Goal: Transaction & Acquisition: Purchase product/service

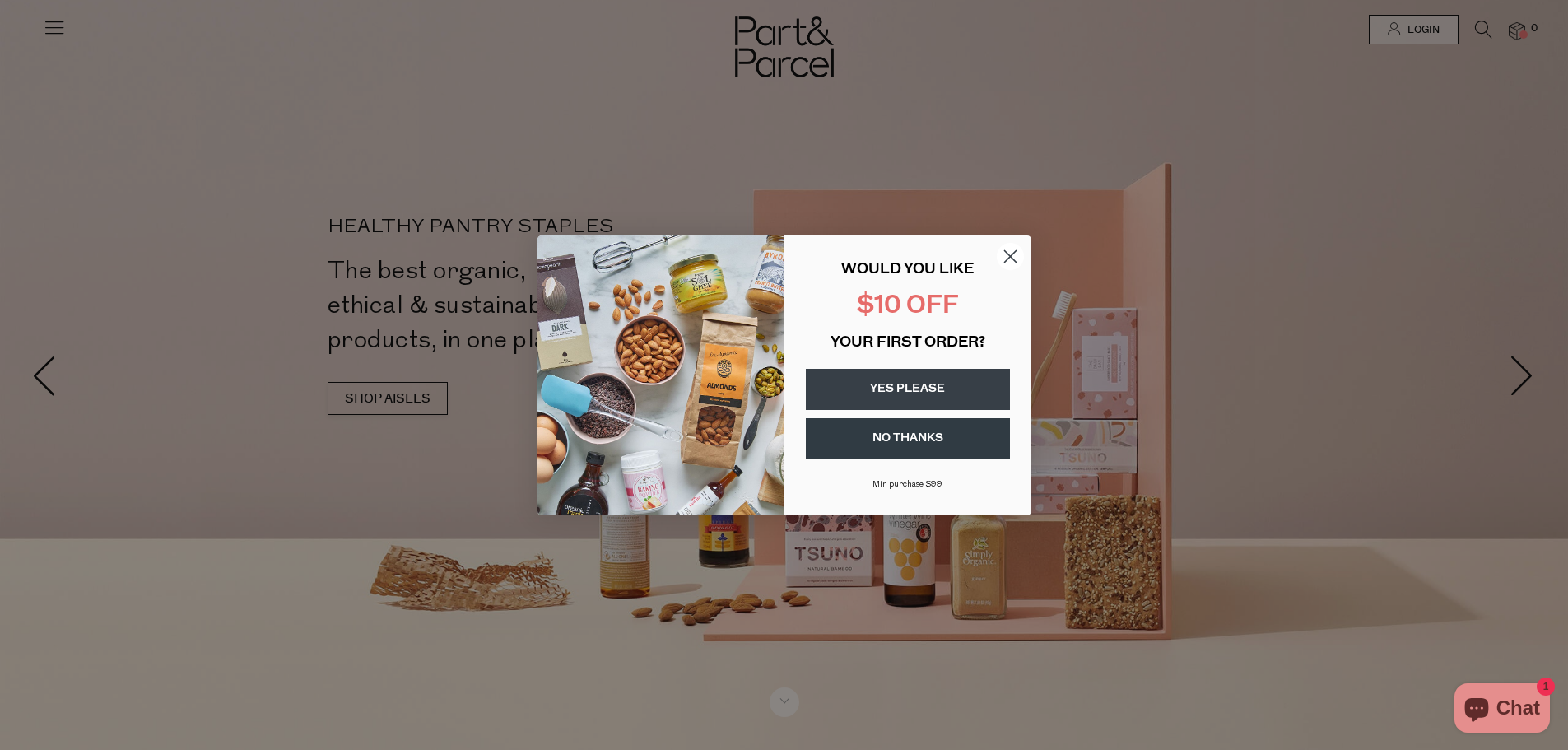
click at [1006, 253] on icon "Close dialog" at bounding box center [1009, 255] width 11 height 11
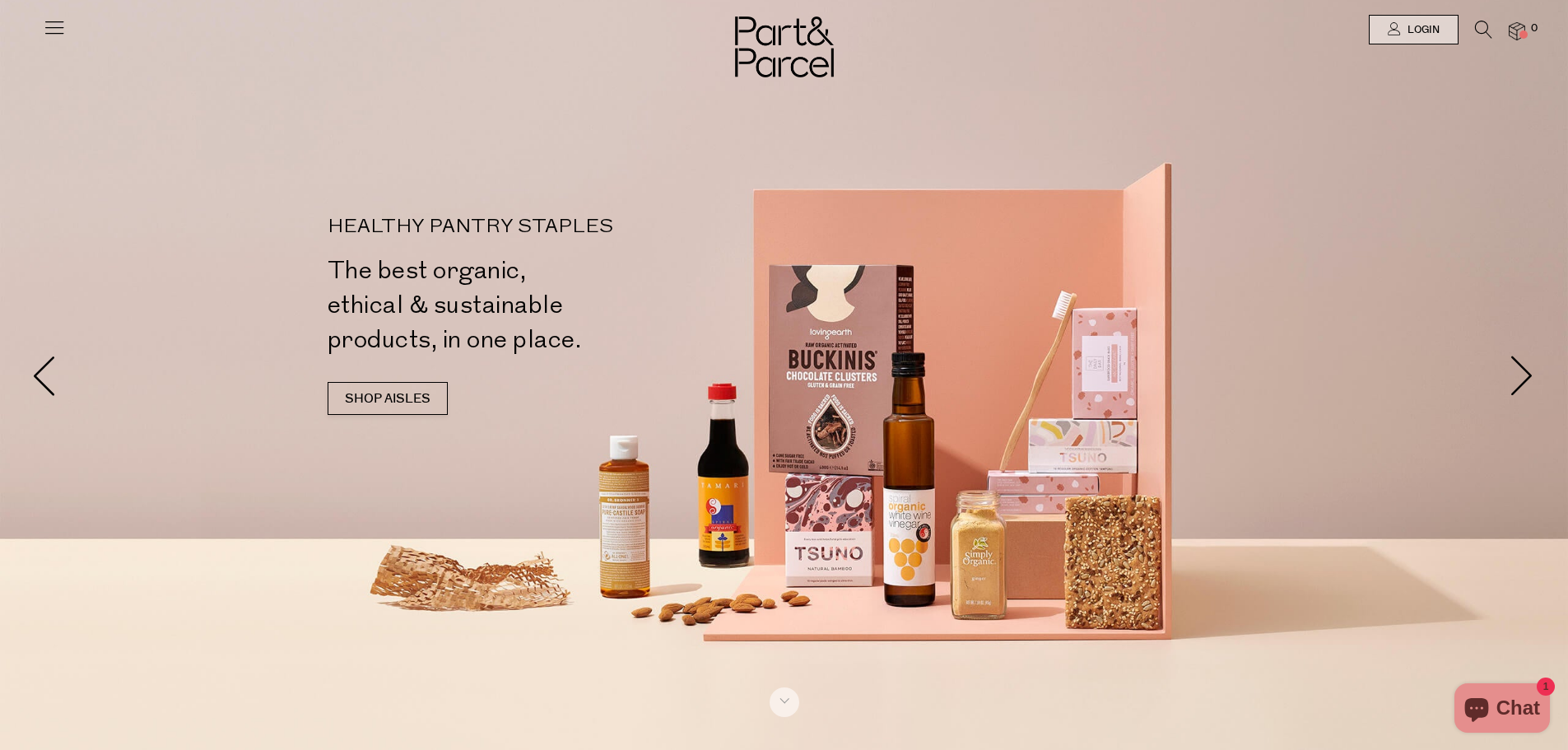
click at [44, 28] on icon at bounding box center [54, 27] width 23 height 23
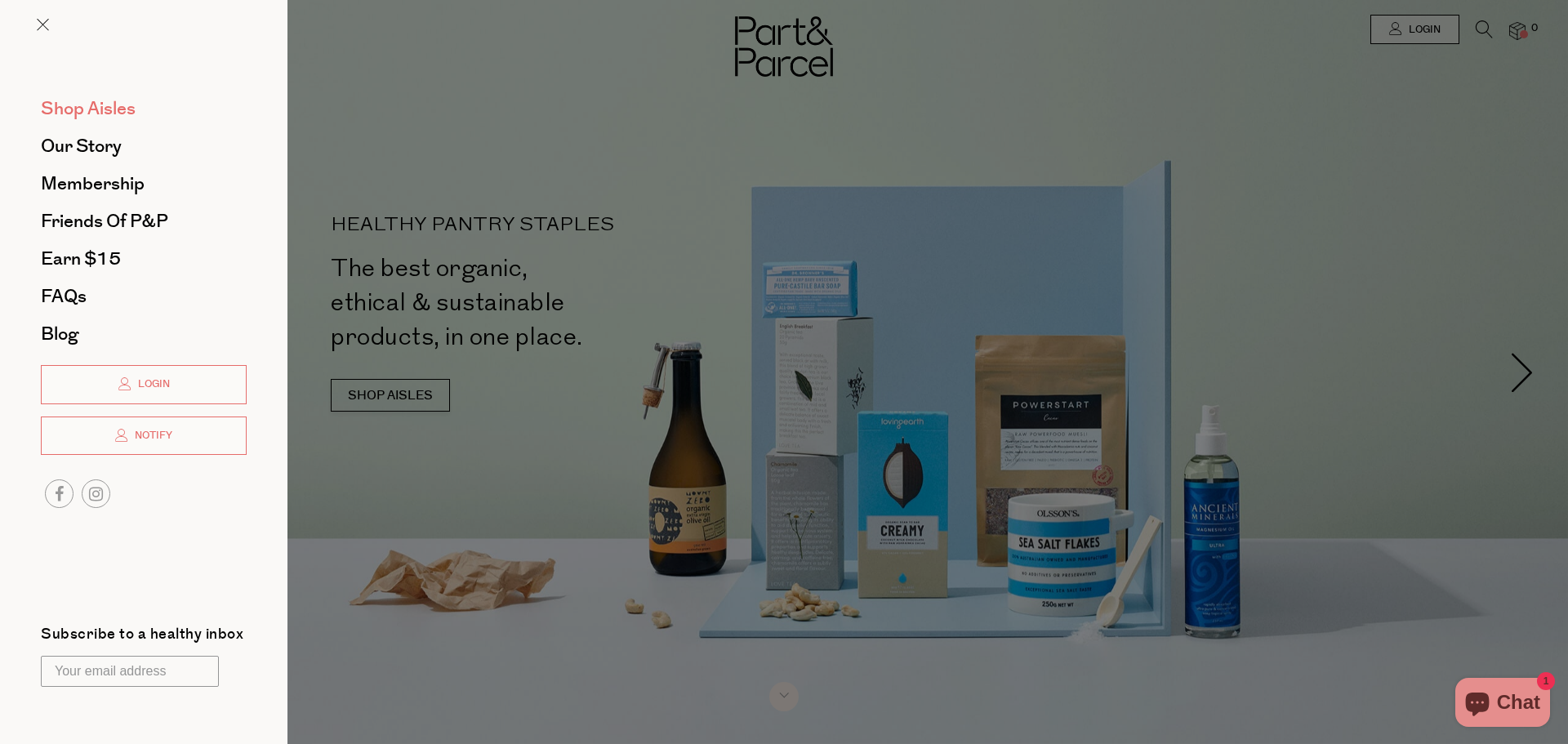
click at [114, 103] on span "Shop Aisles" at bounding box center [88, 109] width 95 height 27
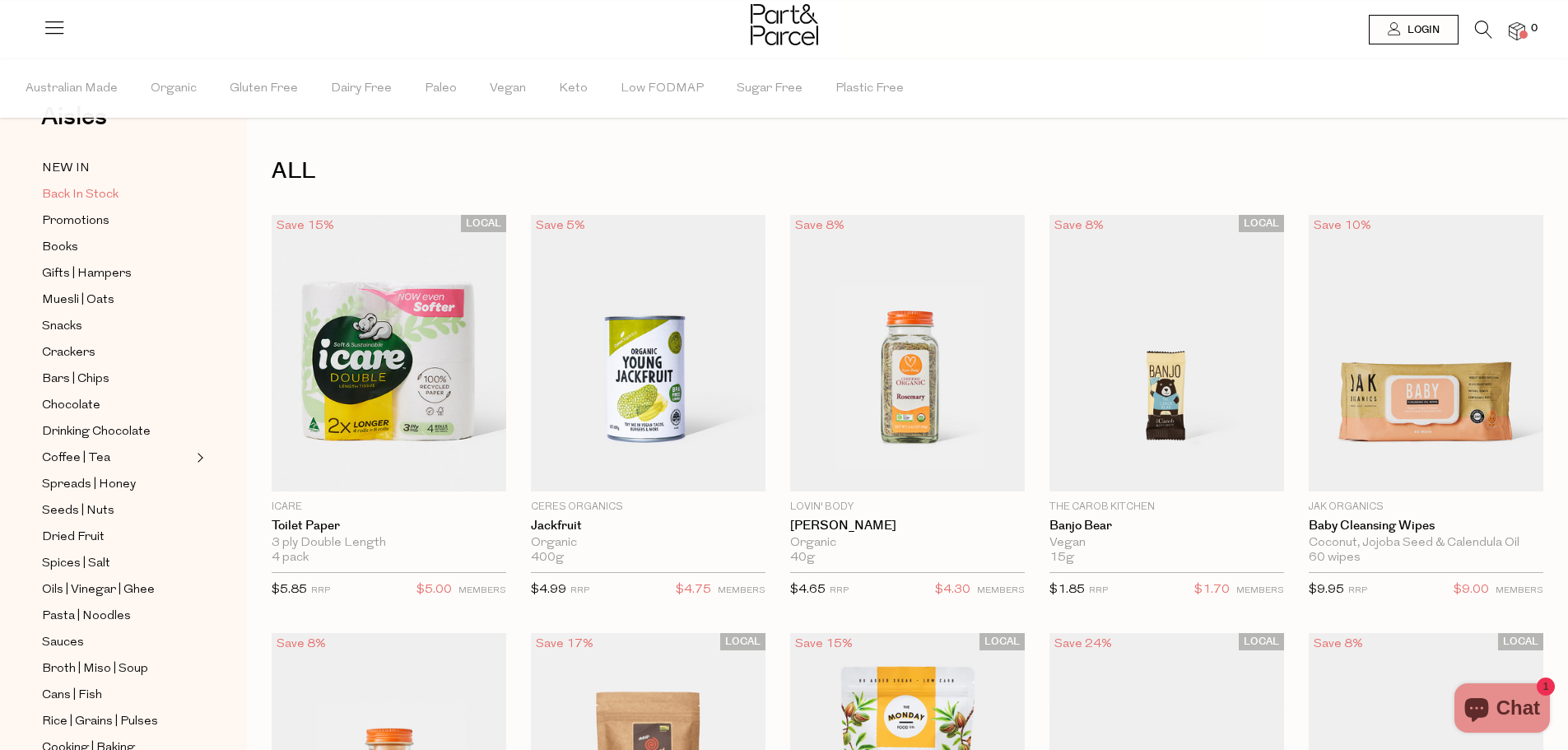
scroll to position [82, 0]
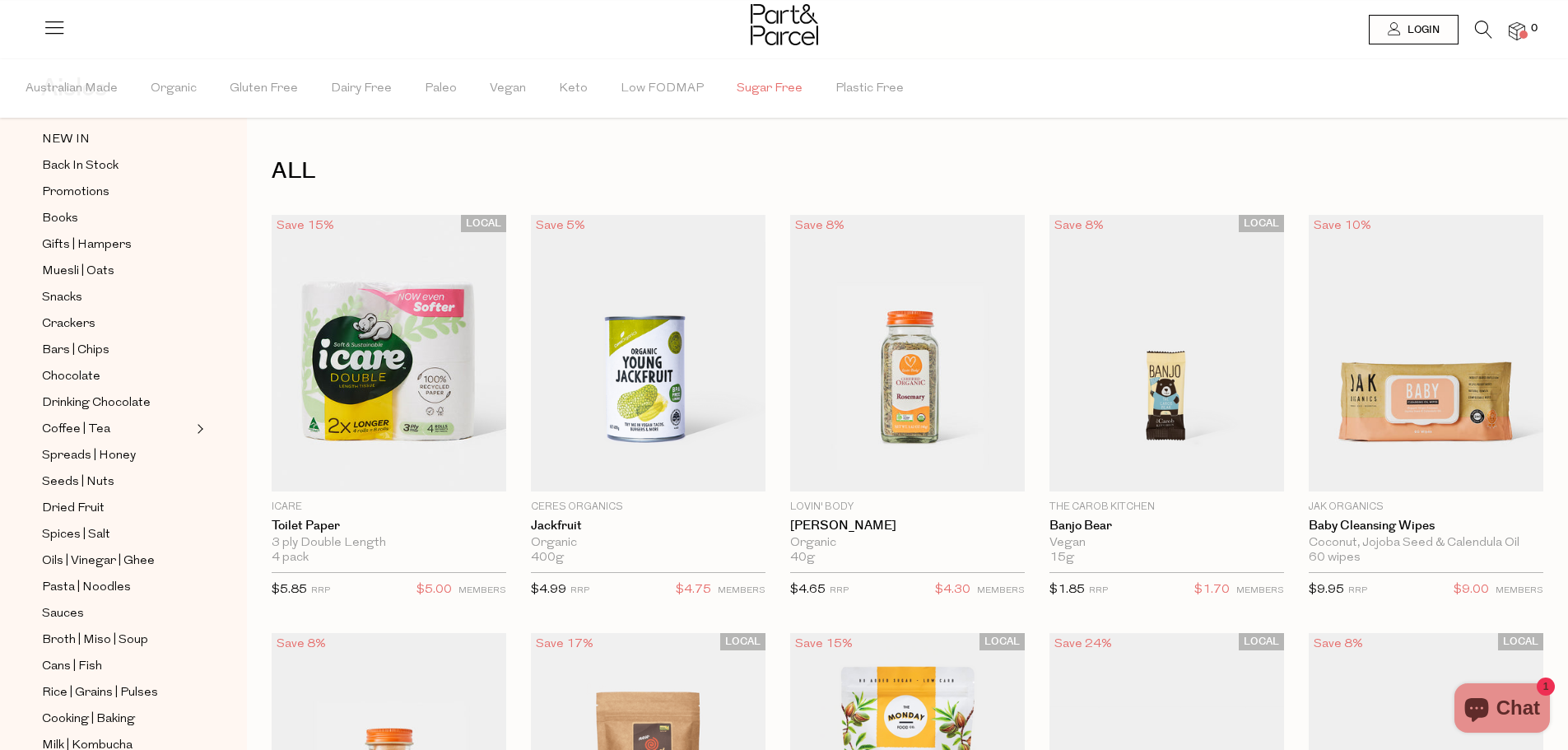
click at [759, 86] on span "Sugar Free" at bounding box center [769, 89] width 66 height 58
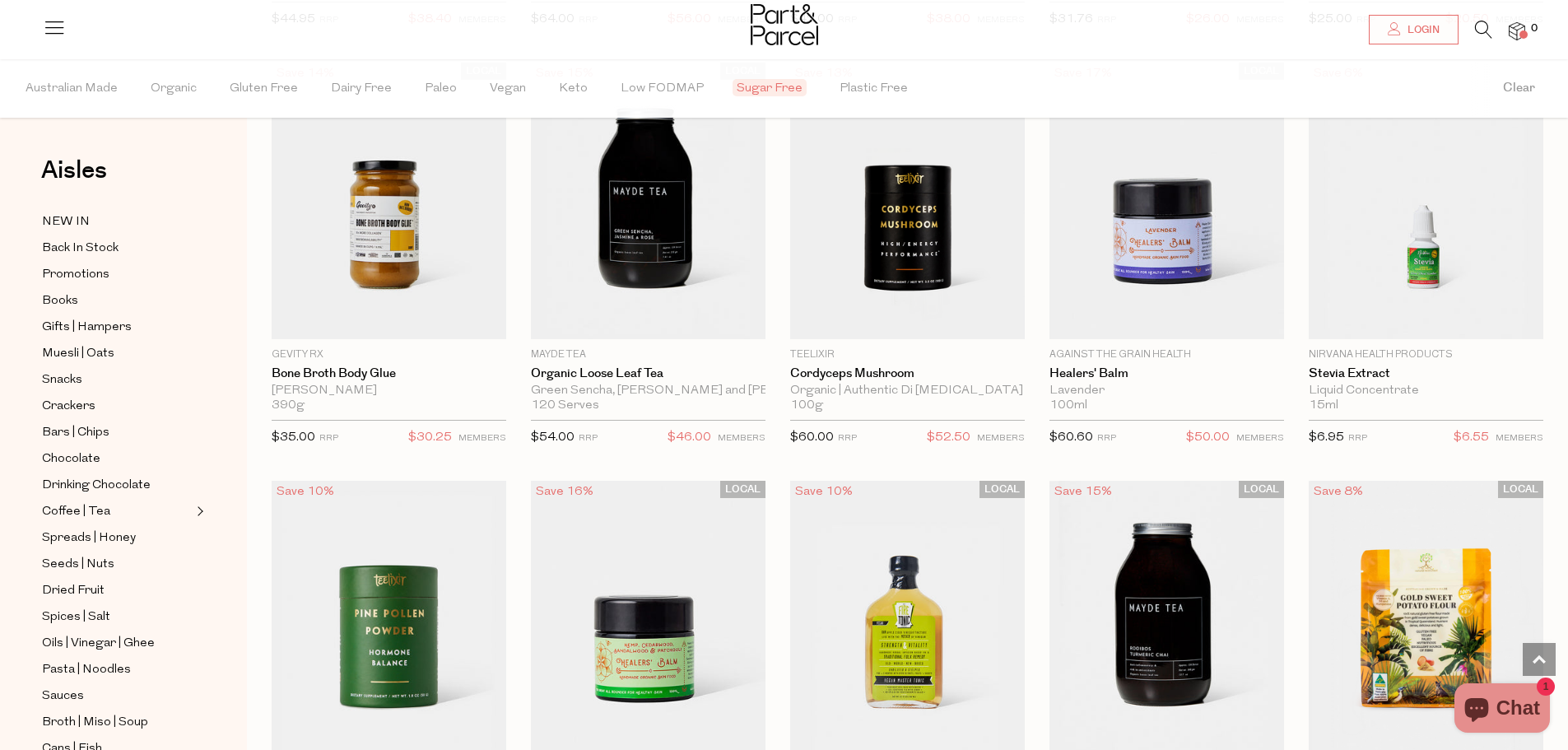
scroll to position [3539, 0]
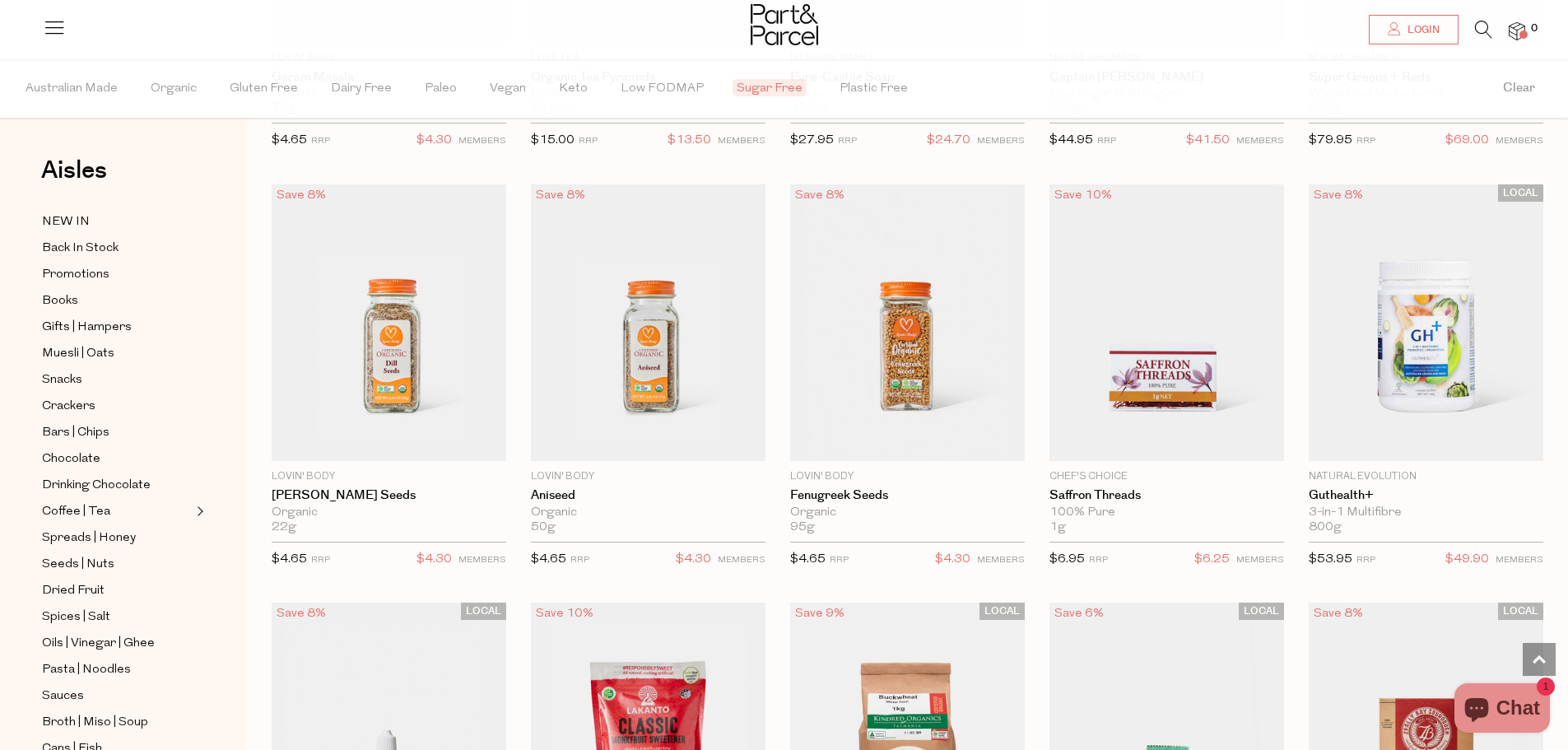
scroll to position [5926, 0]
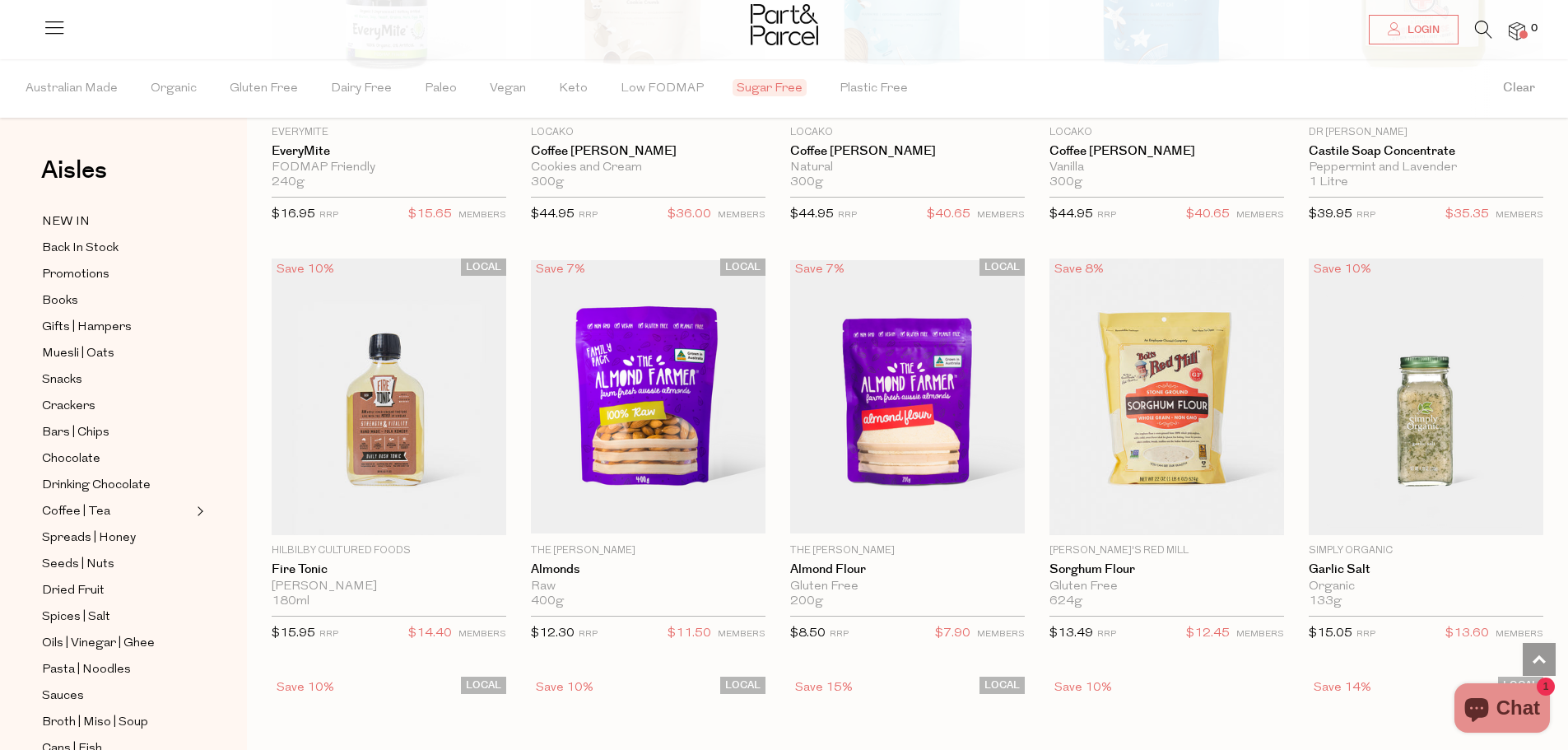
scroll to position [11687, 0]
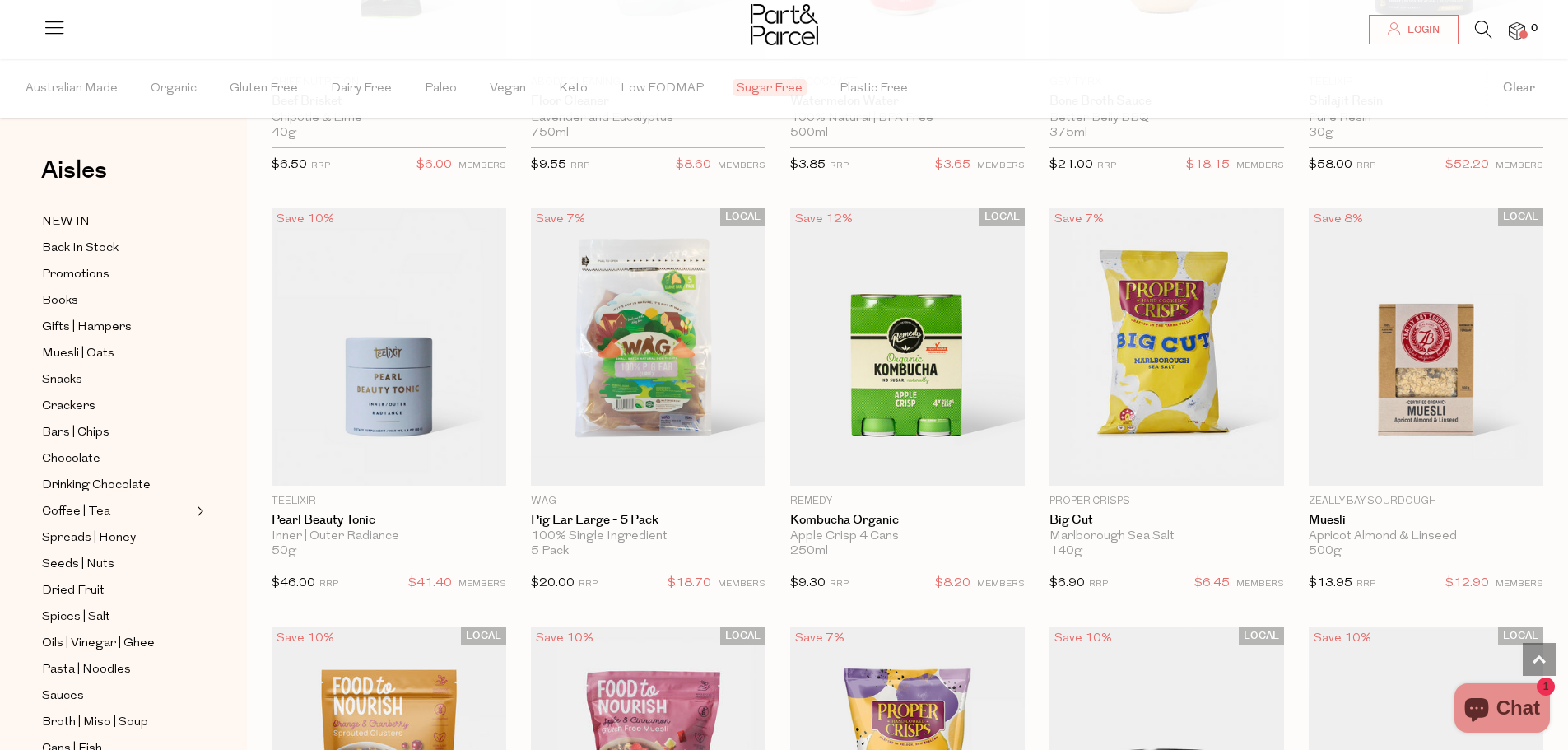
scroll to position [15720, 0]
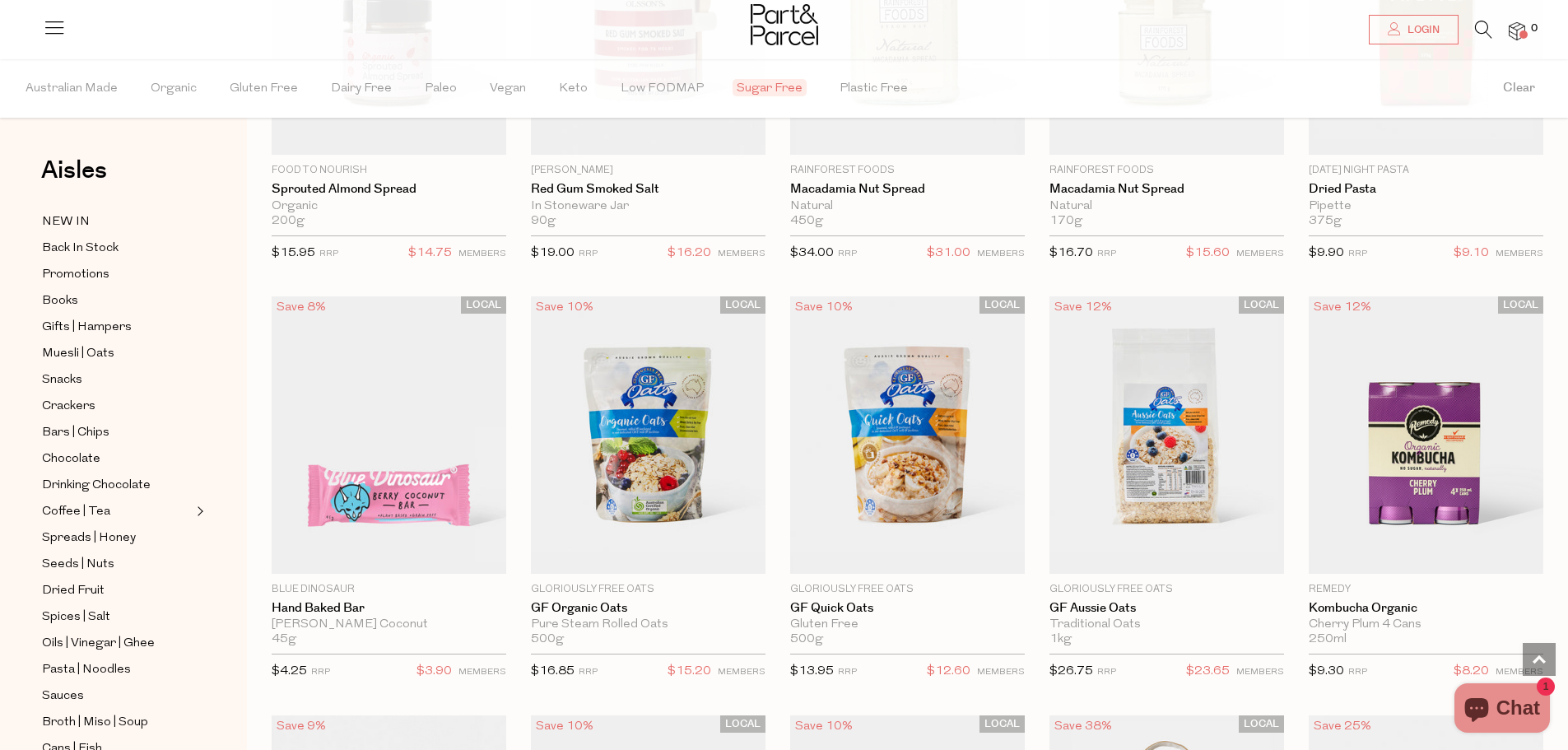
scroll to position [18518, 0]
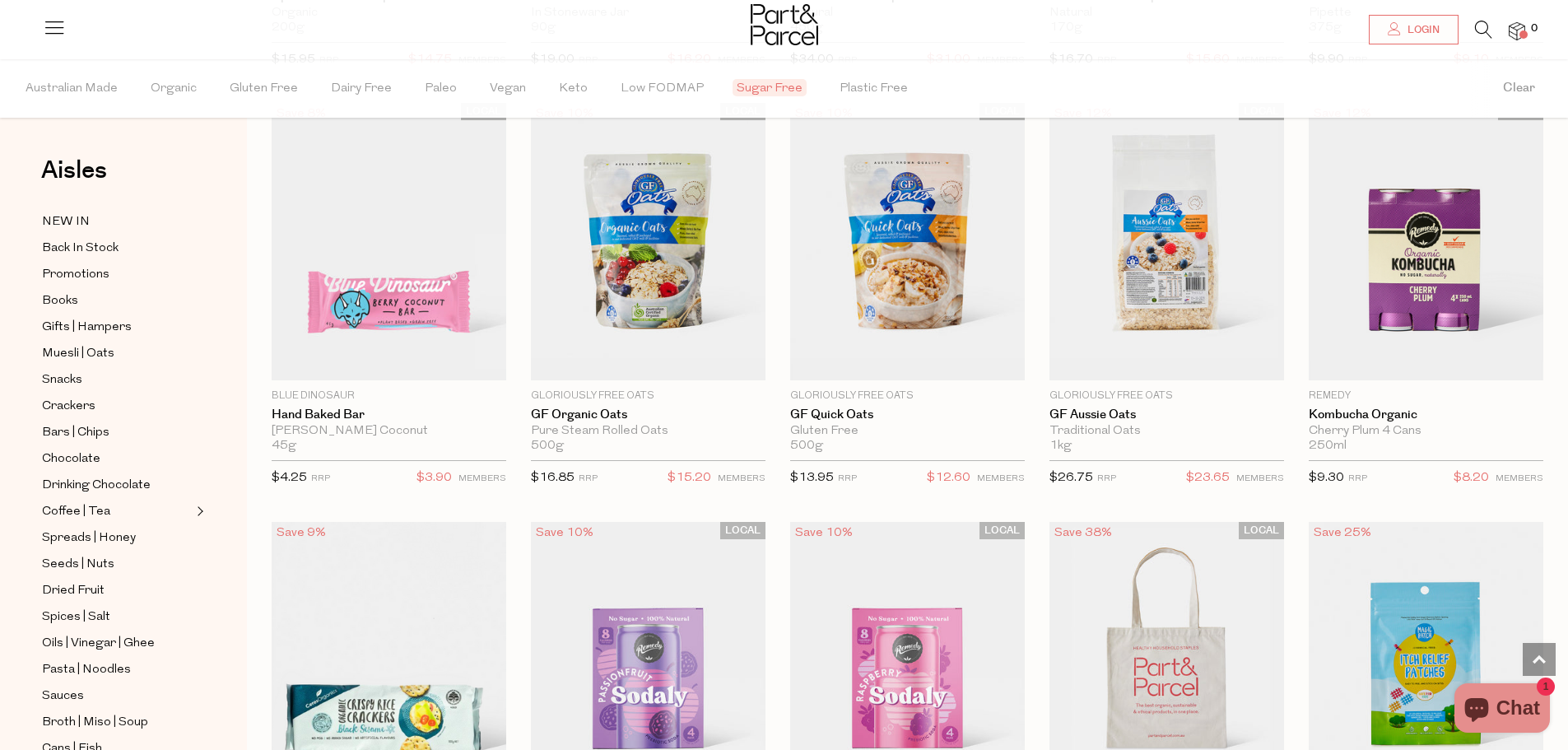
click at [802, 9] on img at bounding box center [784, 25] width 67 height 41
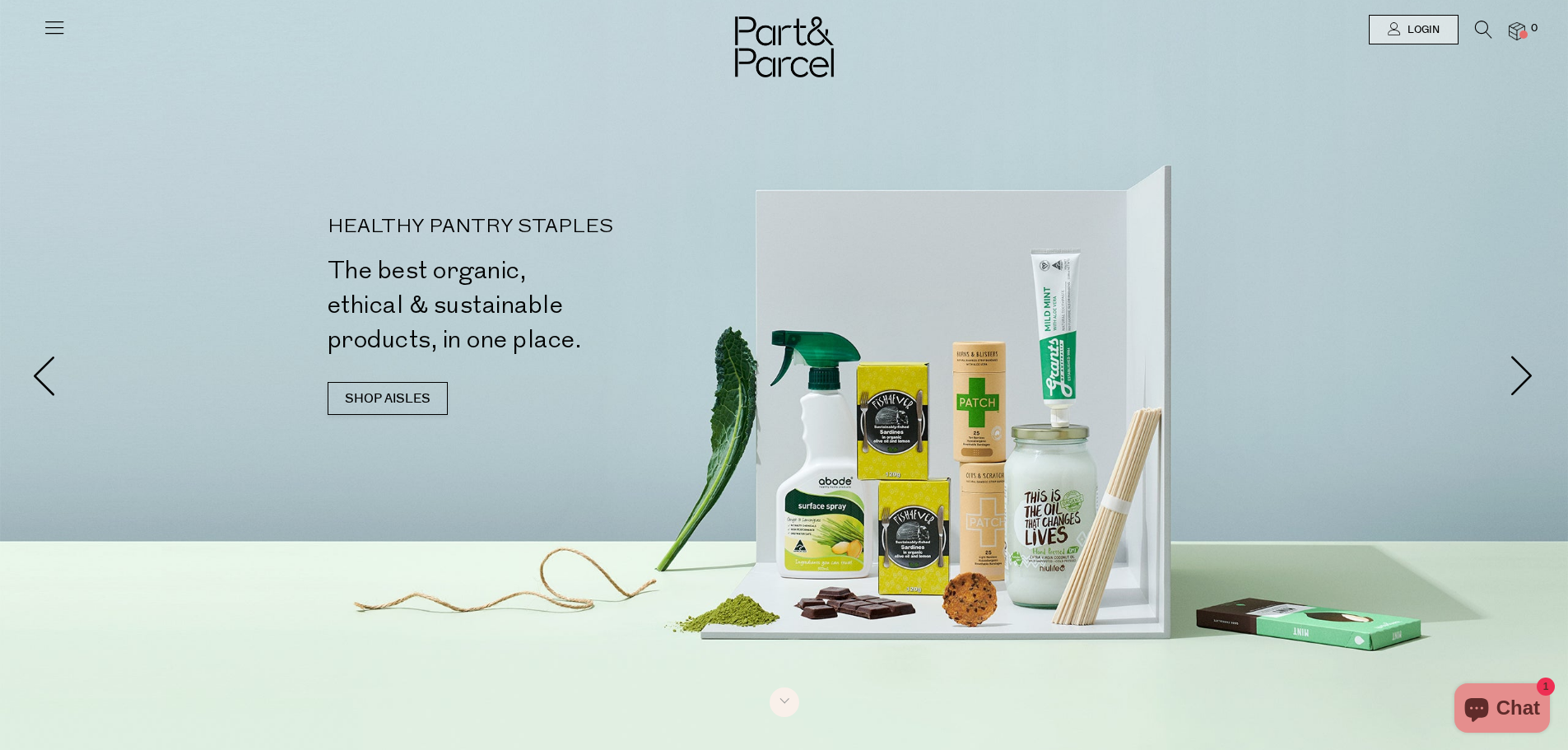
click at [54, 28] on icon at bounding box center [54, 27] width 23 height 23
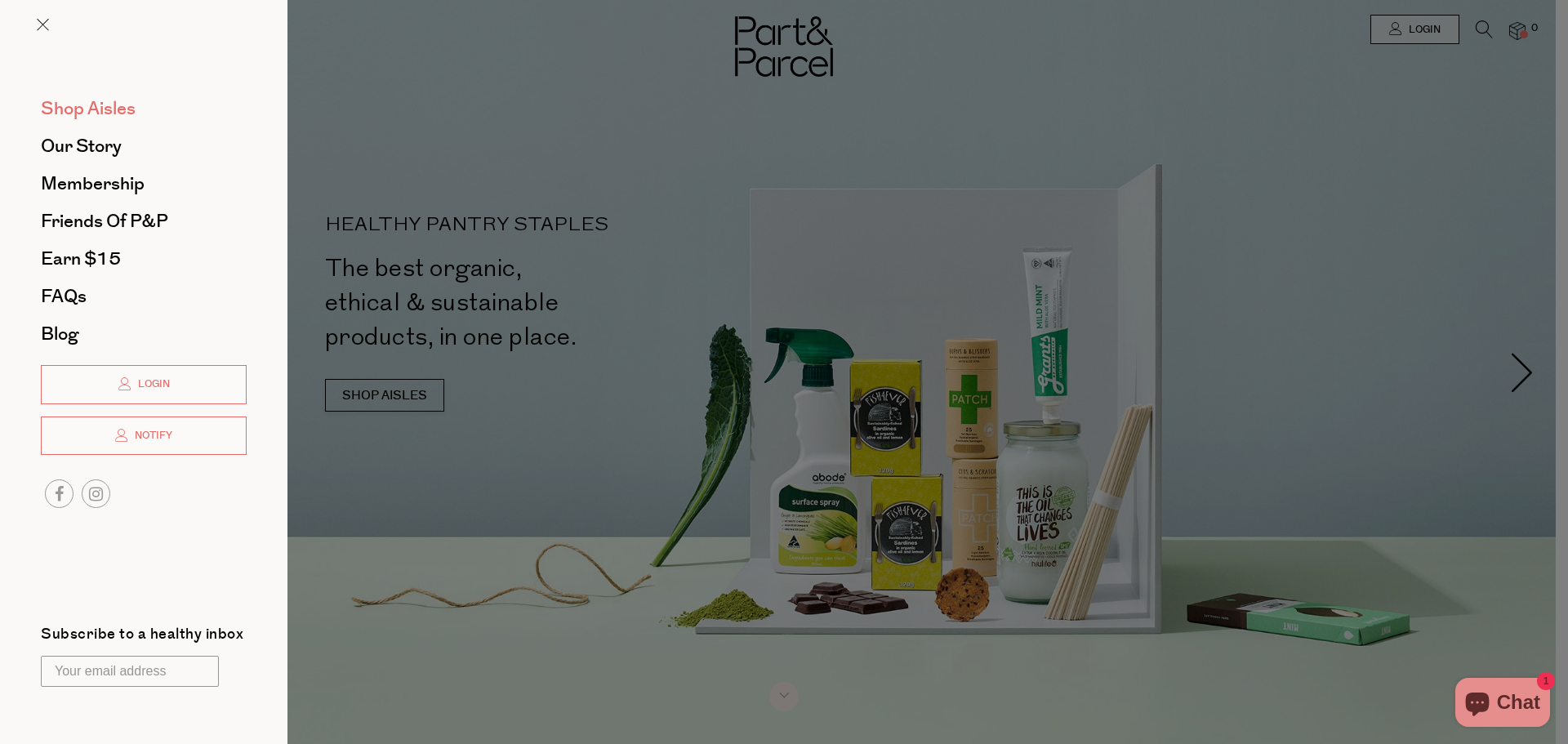
click at [90, 100] on span "Shop Aisles" at bounding box center [88, 109] width 95 height 27
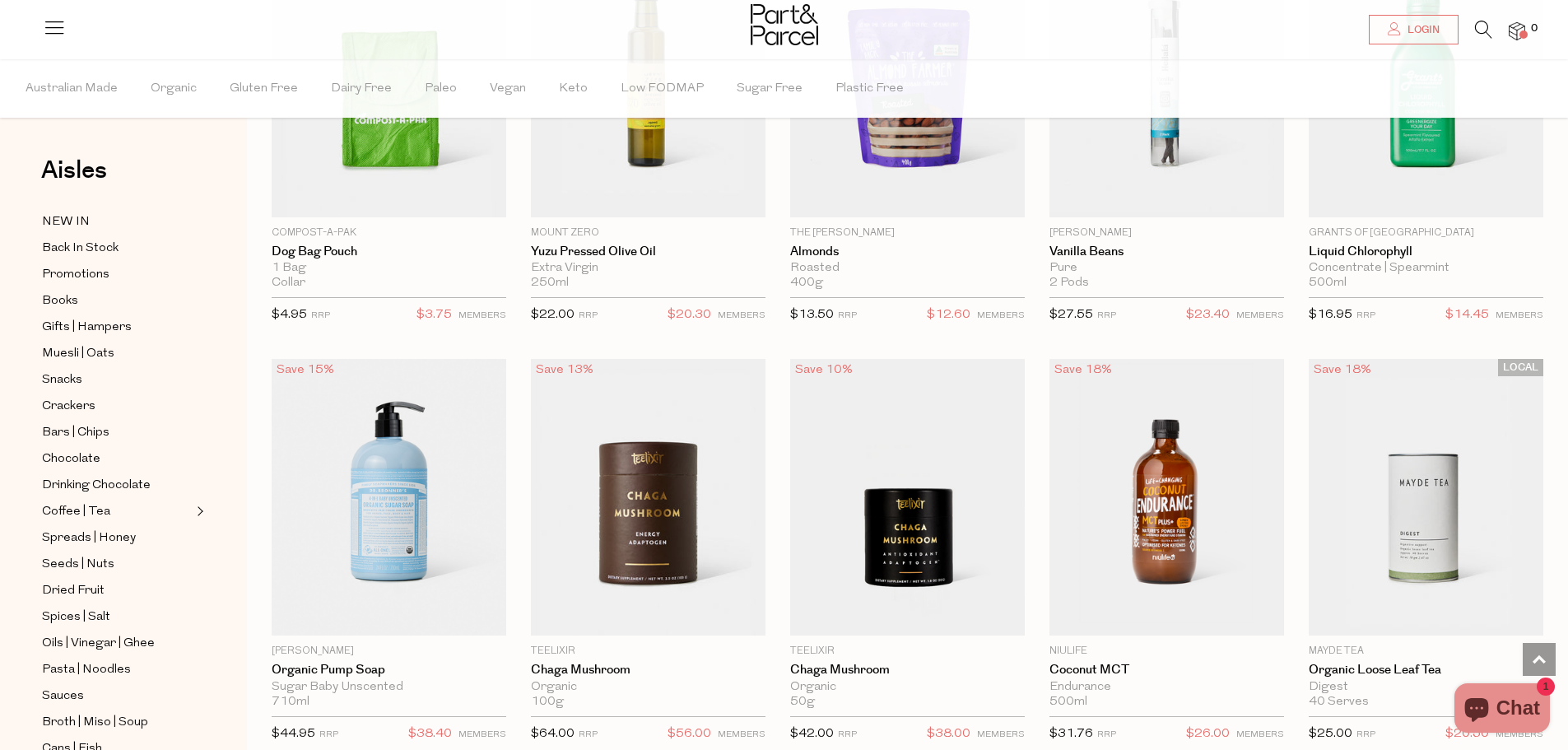
scroll to position [2963, 0]
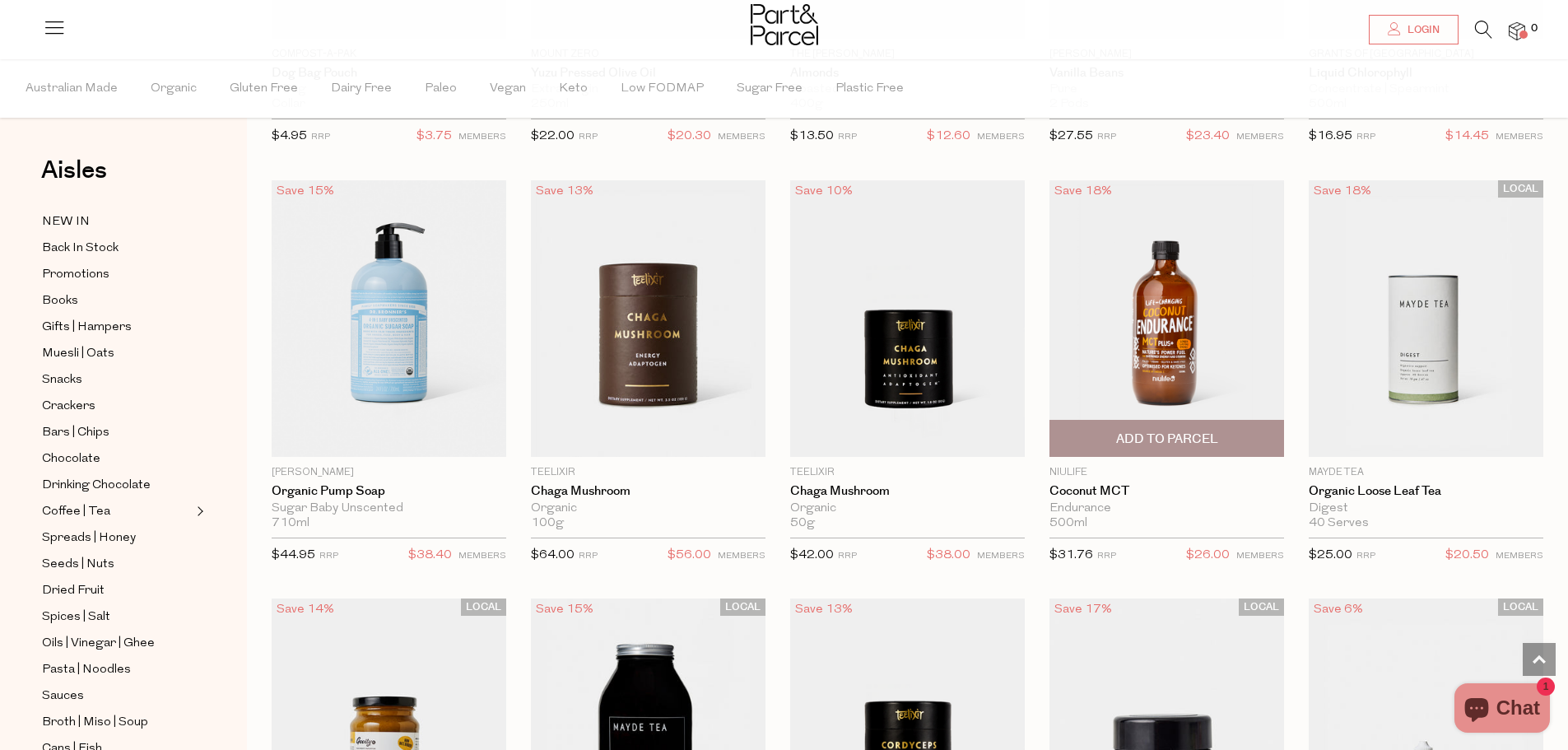
click at [1146, 324] on img at bounding box center [1167, 318] width 235 height 276
